Goal: Transaction & Acquisition: Book appointment/travel/reservation

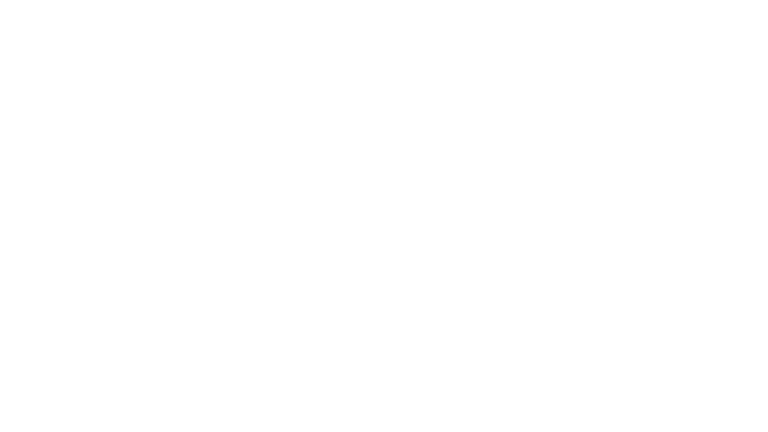
select select "**"
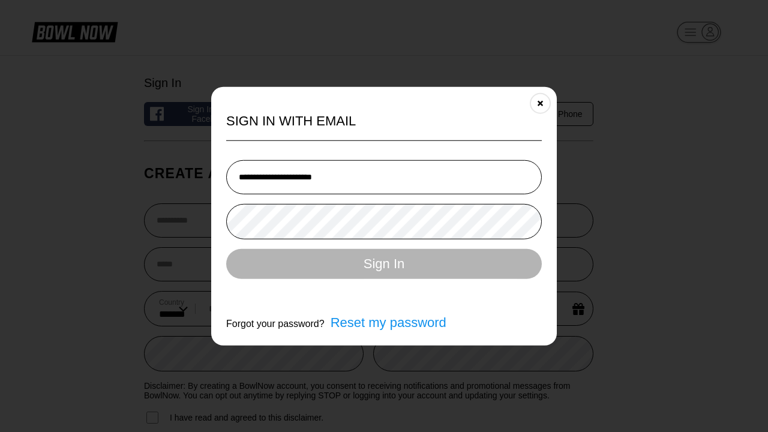
type input "**********"
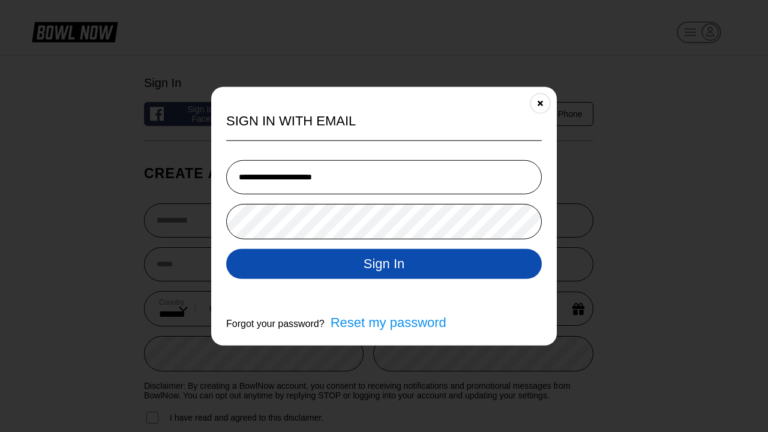
click at [384, 265] on button "Sign In" at bounding box center [384, 264] width 316 height 30
